Goal: Task Accomplishment & Management: Manage account settings

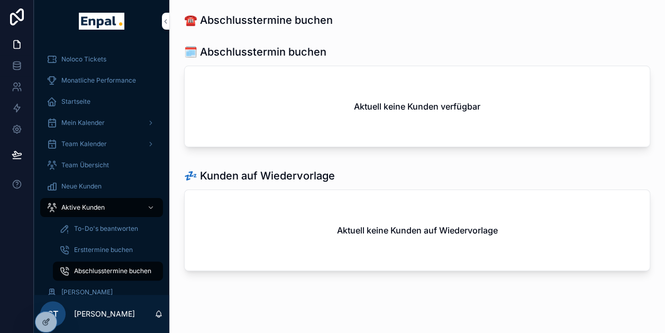
click at [0, 0] on div at bounding box center [0, 0] width 0 height 0
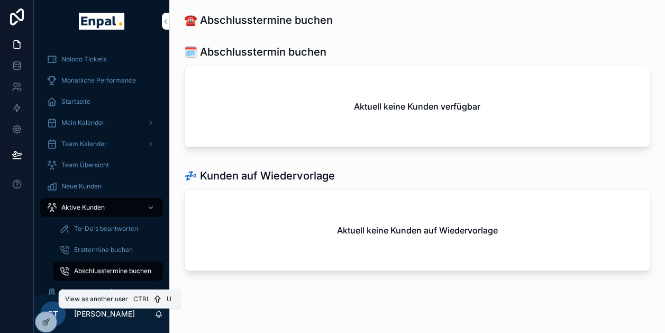
click at [0, 0] on icon at bounding box center [0, 0] width 0 height 0
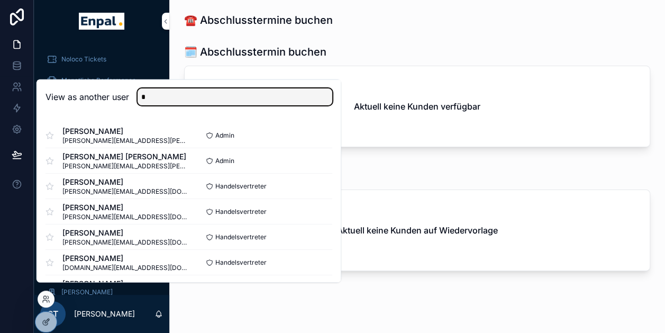
click at [198, 104] on input "*" at bounding box center [235, 96] width 195 height 17
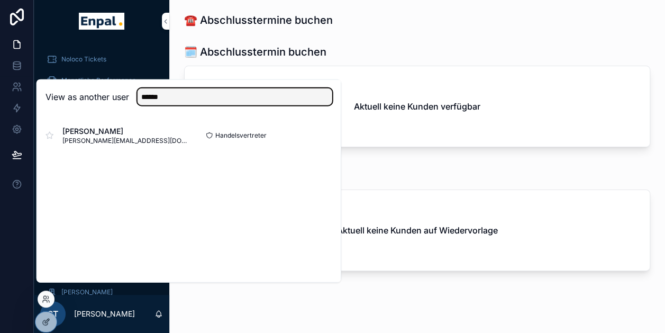
type input "******"
click at [0, 0] on button "Select" at bounding box center [0, 0] width 0 height 0
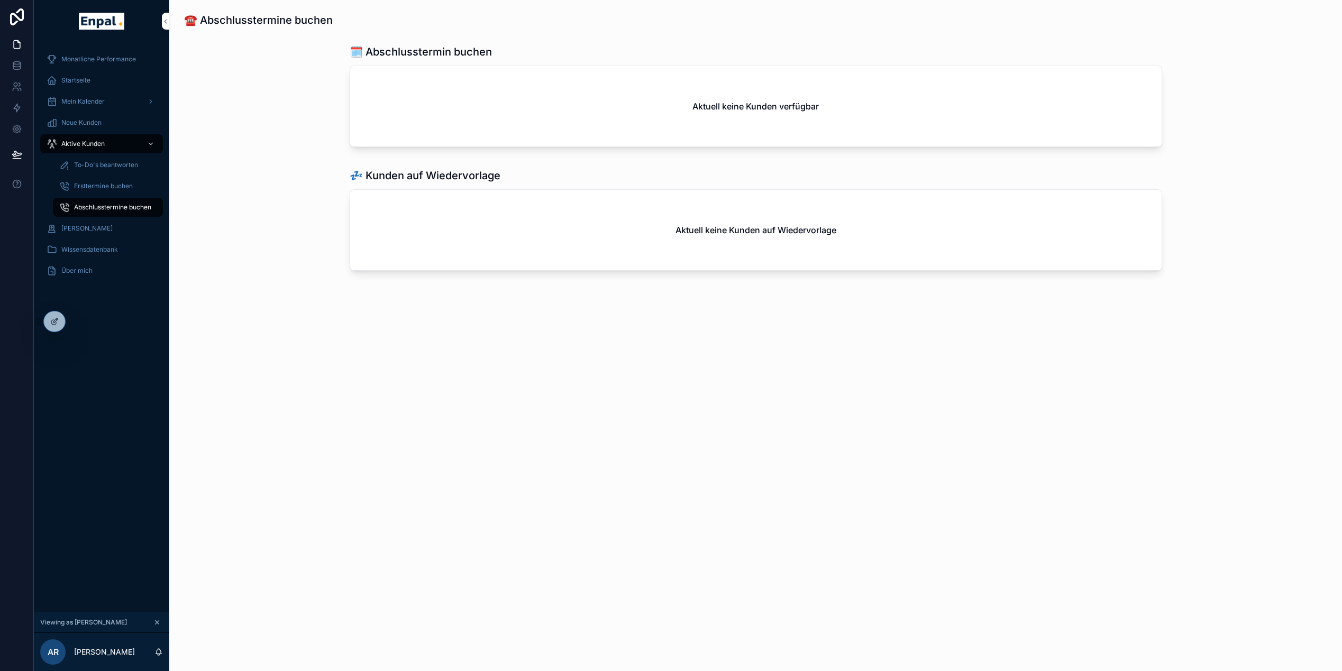
click at [86, 148] on div "Aktive Kunden" at bounding box center [102, 143] width 110 height 17
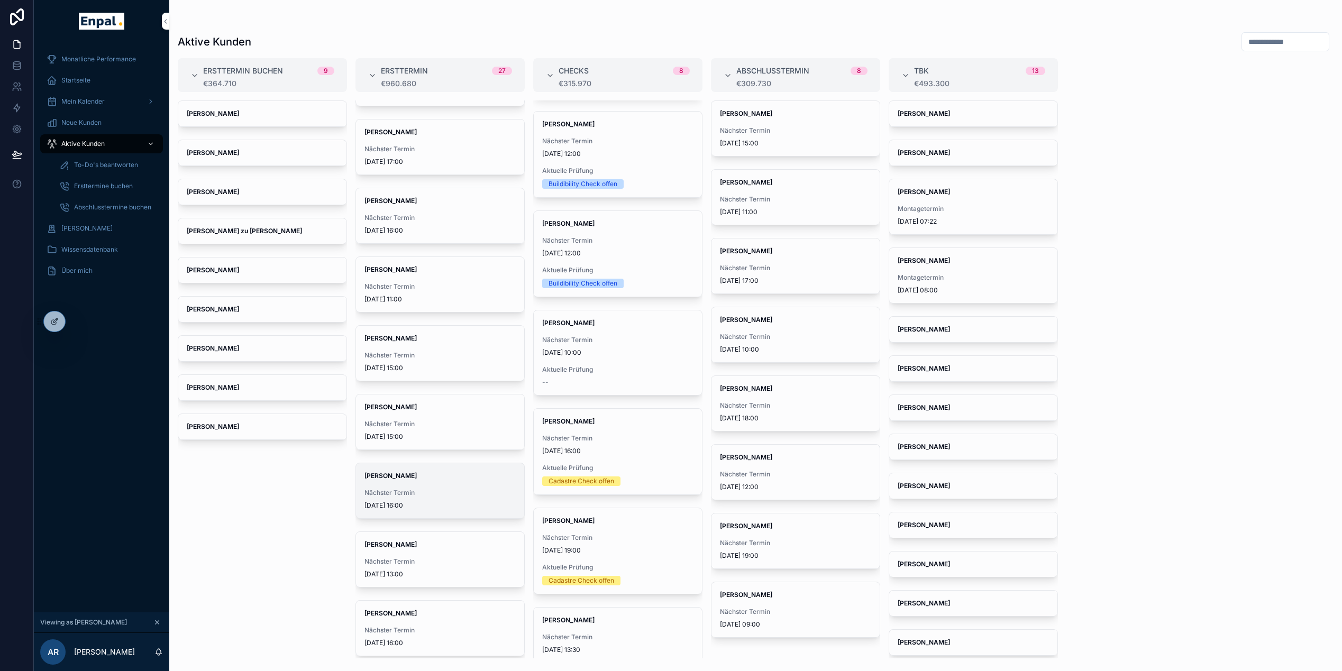
scroll to position [120, 0]
click at [612, 332] on div "[PERSON_NAME] Nächster Termin [DATE] 13:30 Aktuelle Prüfung --" at bounding box center [618, 650] width 168 height 85
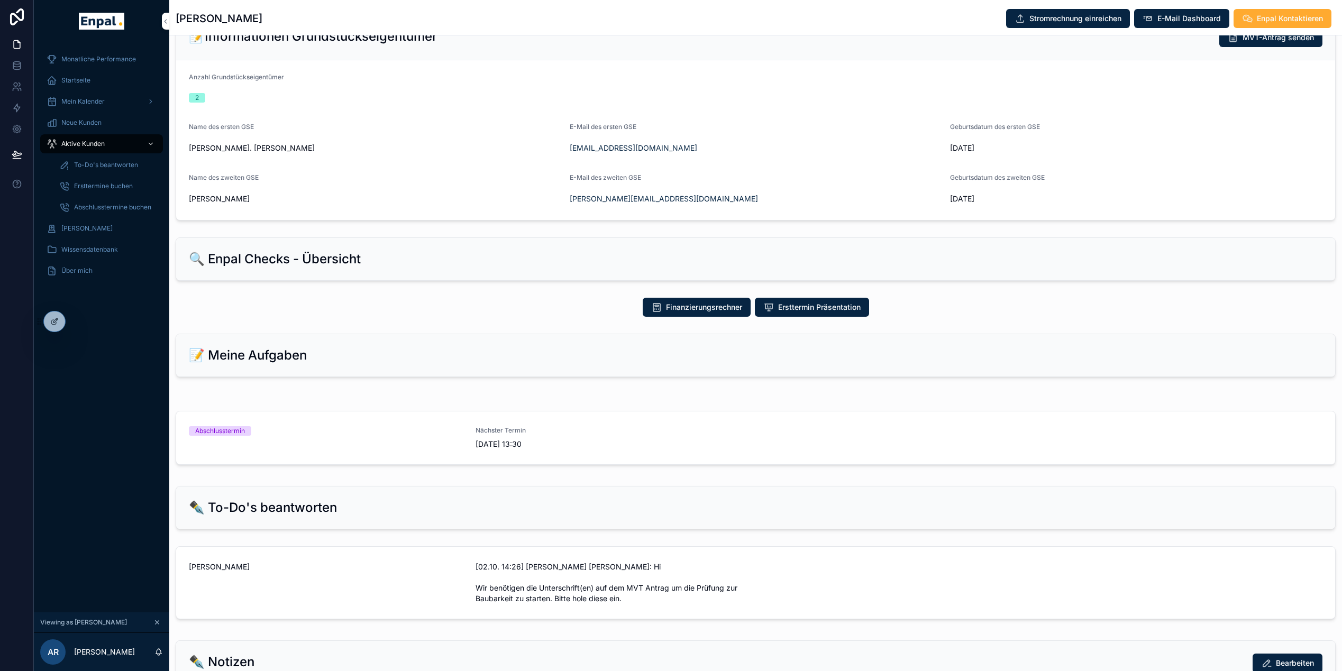
scroll to position [299, 0]
click at [370, 332] on div "Abschlusstermin" at bounding box center [326, 430] width 274 height 10
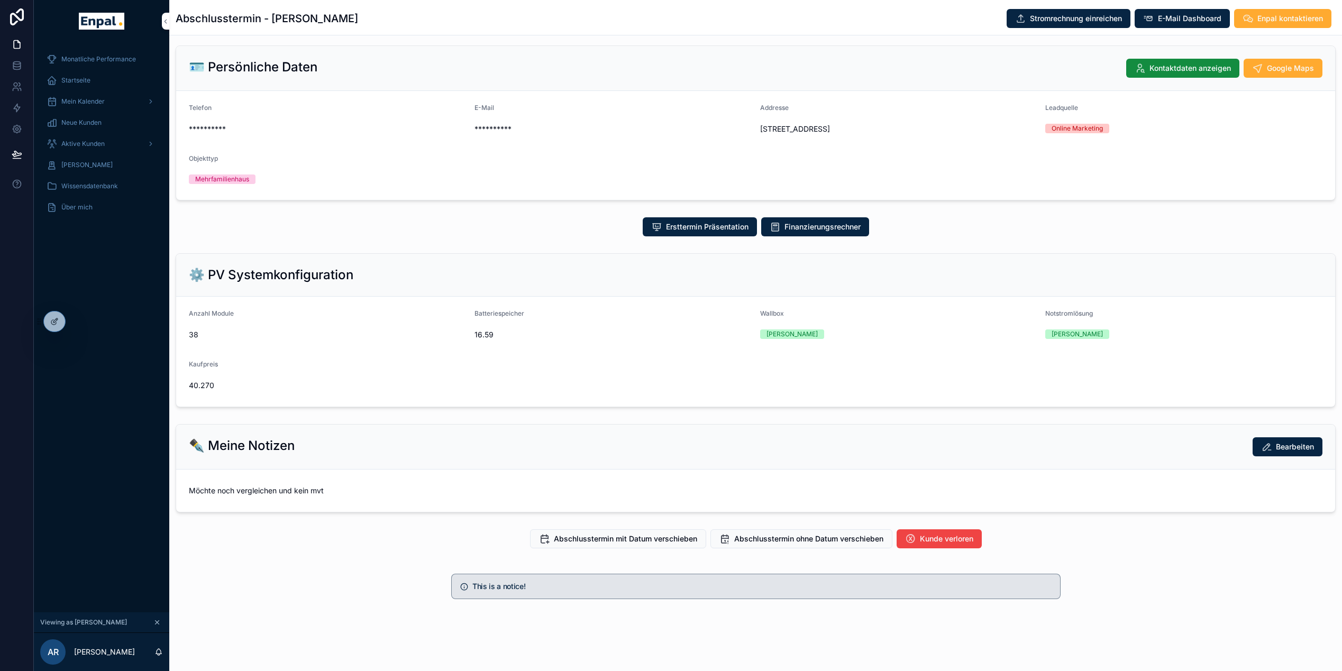
scroll to position [21, 0]
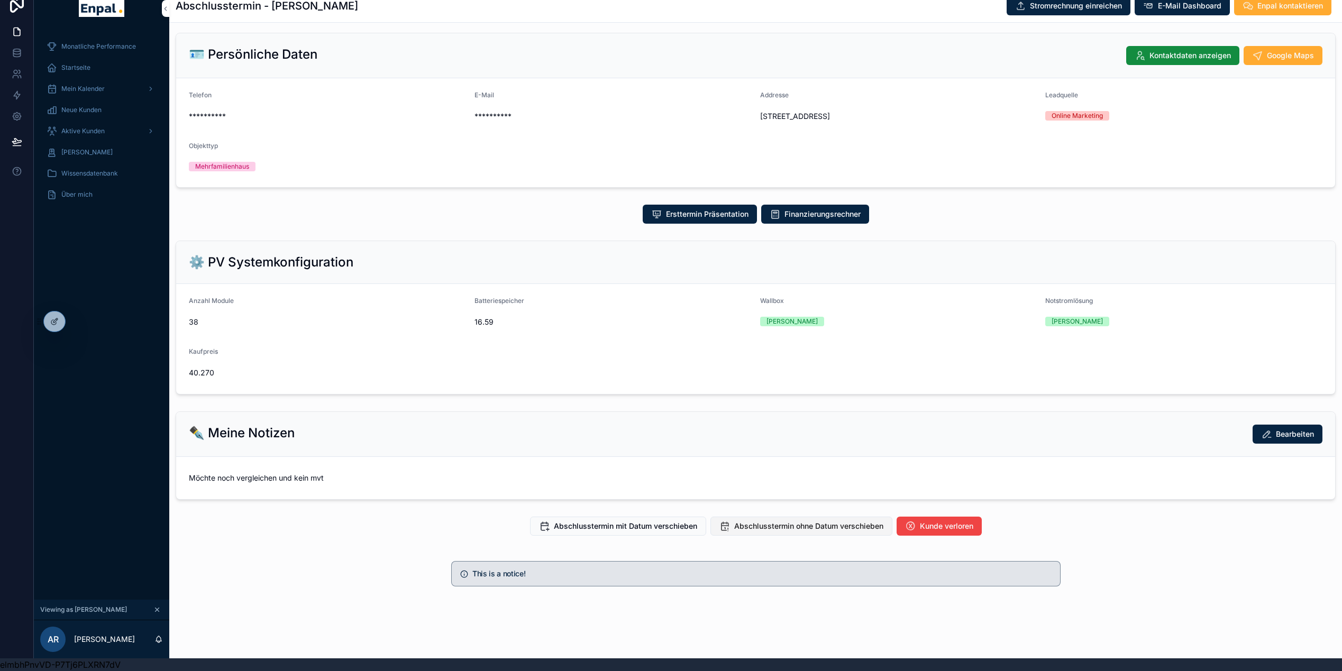
click at [665, 332] on span "Abschlusstermin ohne Datum verschieben" at bounding box center [808, 526] width 149 height 11
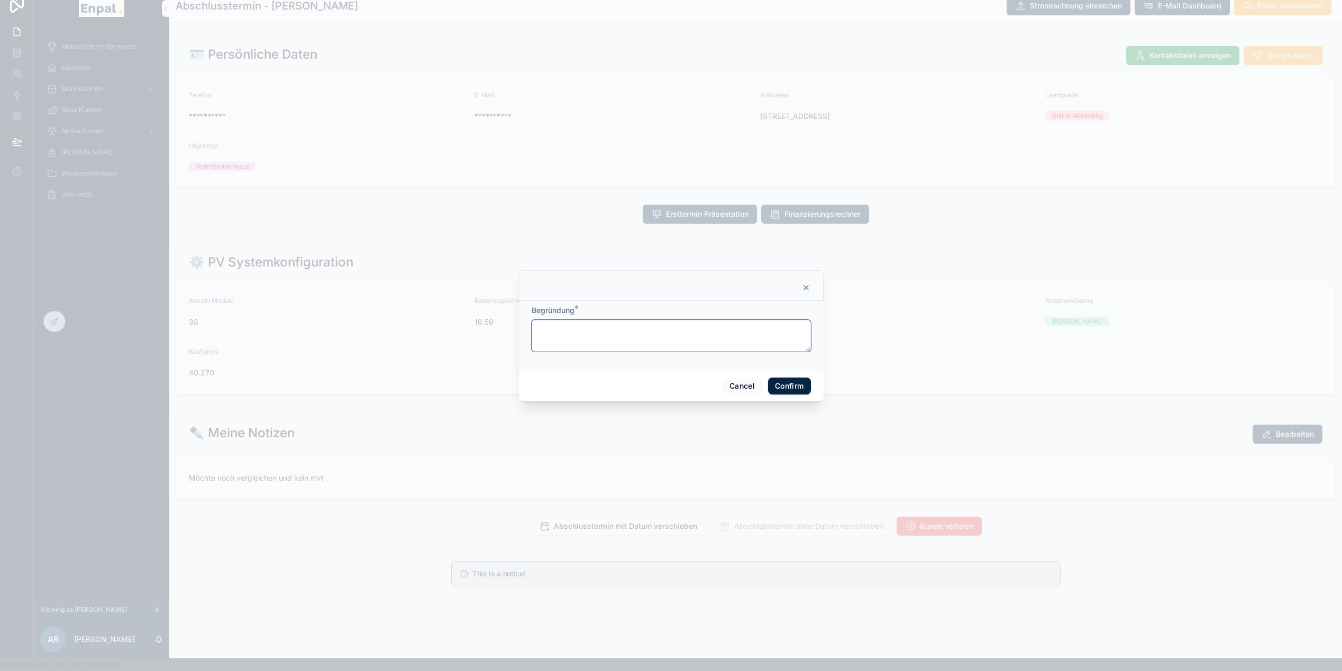
click at [630, 332] on textarea at bounding box center [671, 336] width 279 height 32
type textarea "**********"
click at [665, 332] on button "Confirm" at bounding box center [789, 386] width 42 height 17
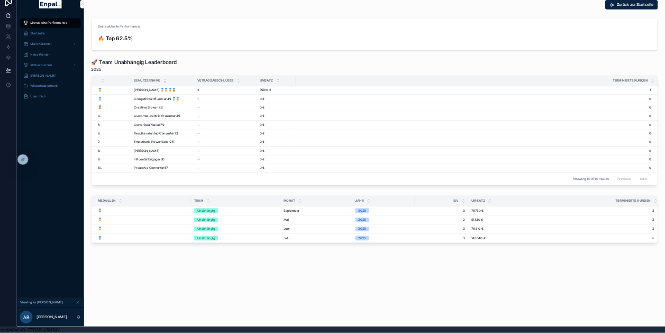
scroll to position [21, 0]
